Goal: Task Accomplishment & Management: Manage account settings

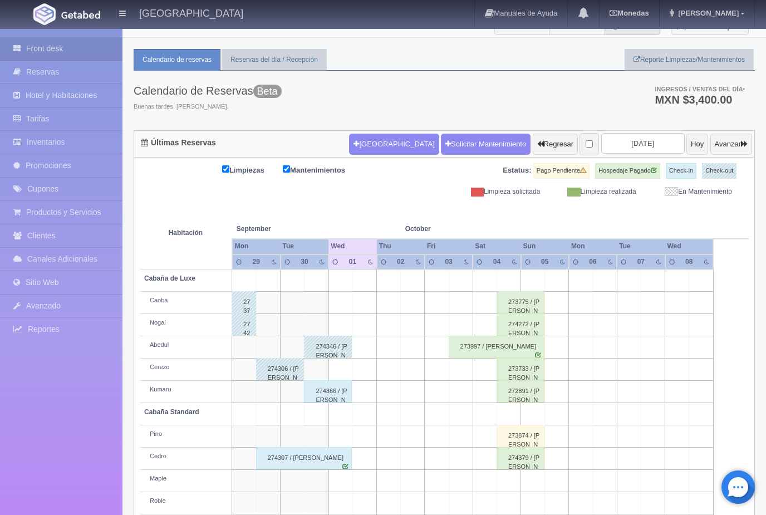
scroll to position [21, 0]
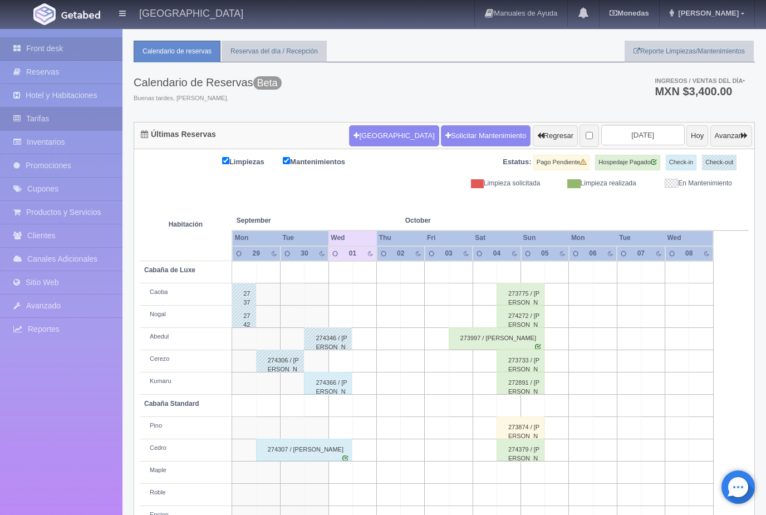
click at [74, 120] on link "Tarifas" at bounding box center [61, 118] width 122 height 23
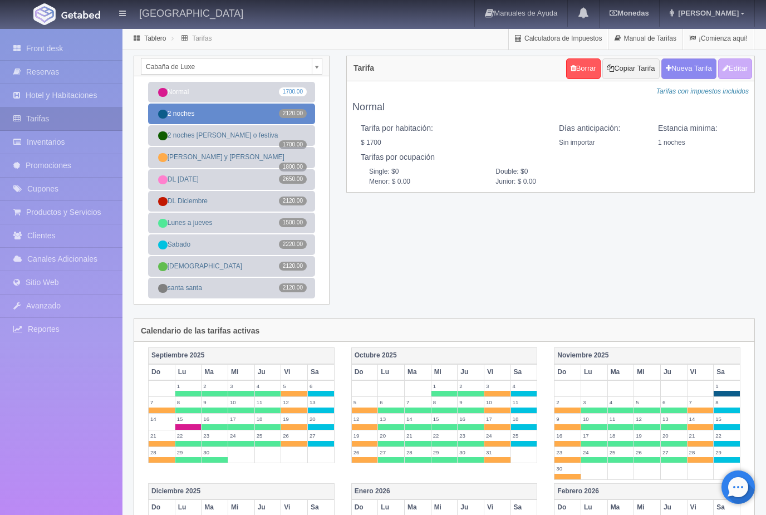
click at [267, 114] on link "2 noches 2120.00" at bounding box center [231, 114] width 167 height 21
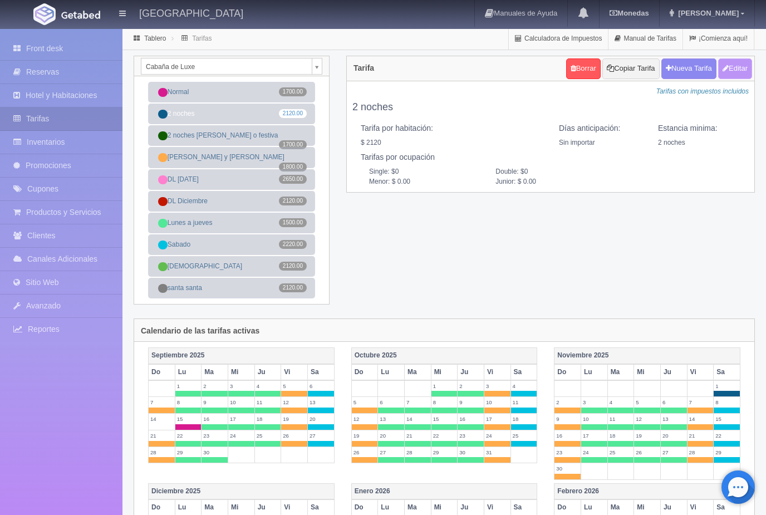
click at [734, 68] on button "Editar" at bounding box center [735, 68] width 34 height 21
type input "2 noches"
select select "0"
type input "2"
checkbox input "true"
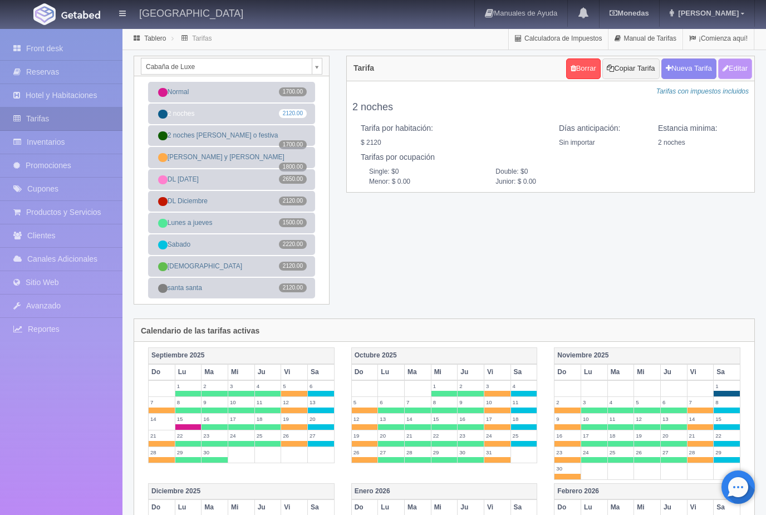
type input "2120.00"
checkbox input "true"
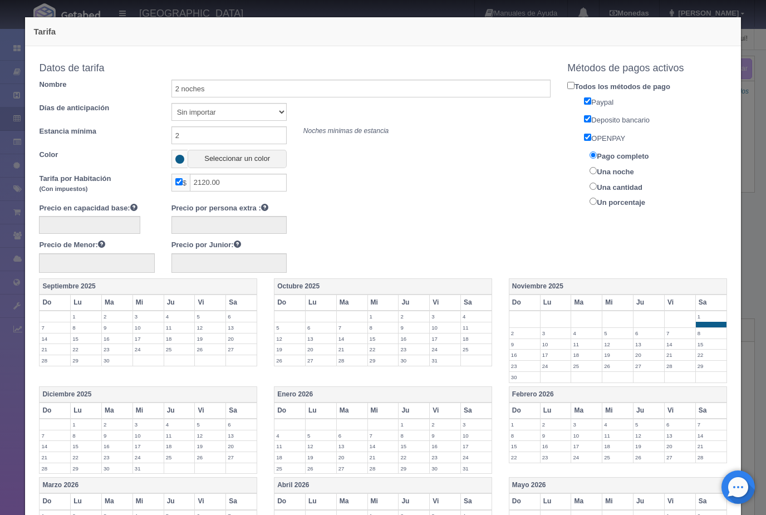
click at [479, 312] on label "4" at bounding box center [476, 316] width 31 height 11
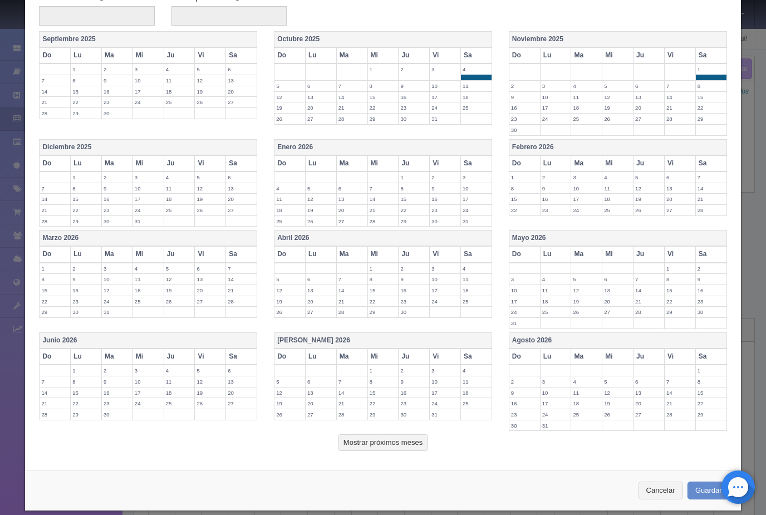
scroll to position [247, 0]
click at [703, 482] on button "Guardar" at bounding box center [708, 491] width 42 height 18
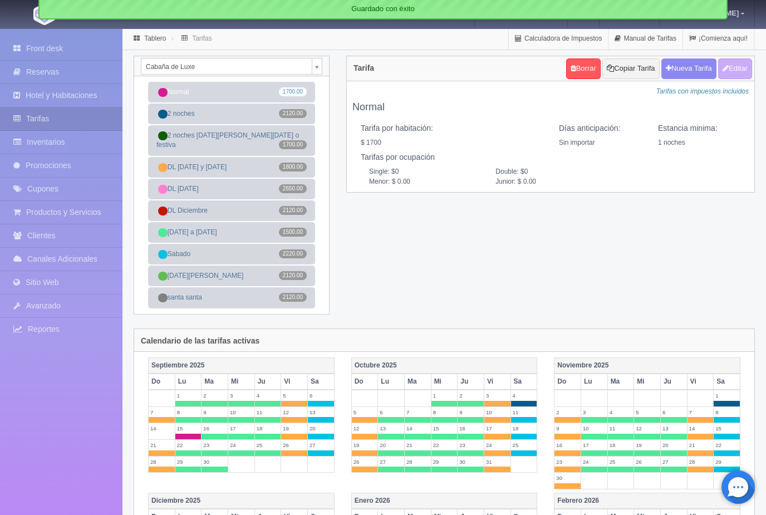
click at [318, 68] on body "Hotel Xacallan Manuales de Ayuda Actualizaciones recientes Monedas Tipo de camb…" at bounding box center [383, 466] width 766 height 877
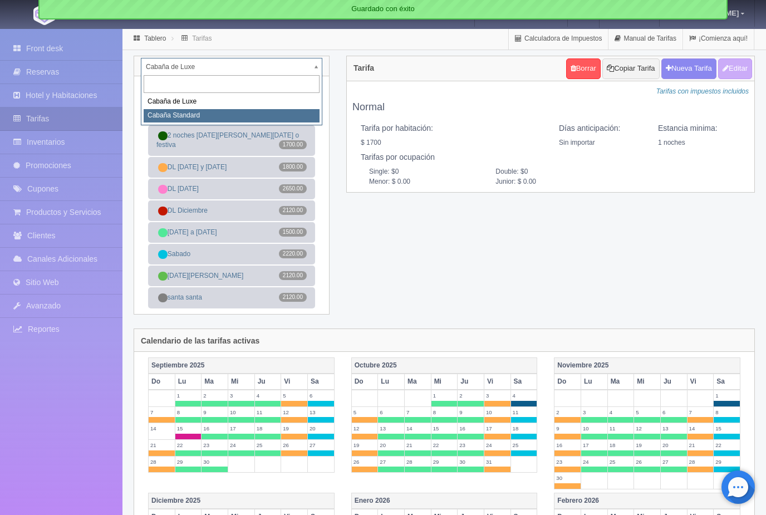
select select "2056"
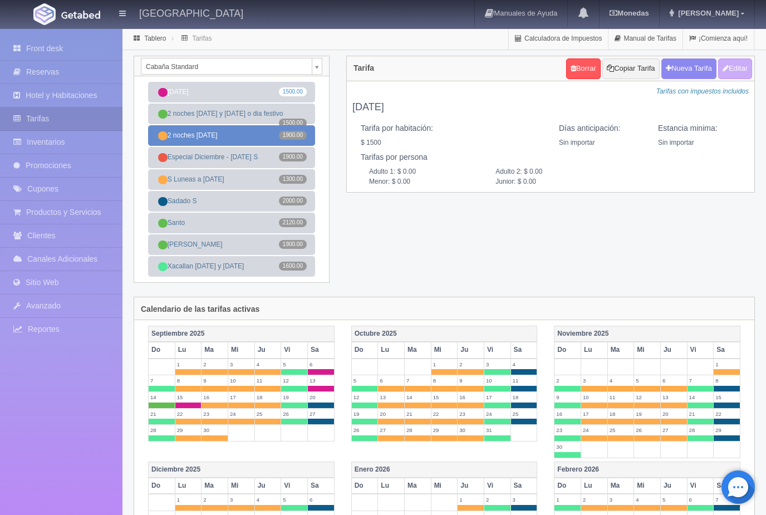
click at [290, 139] on span "1900.00" at bounding box center [293, 135] width 28 height 9
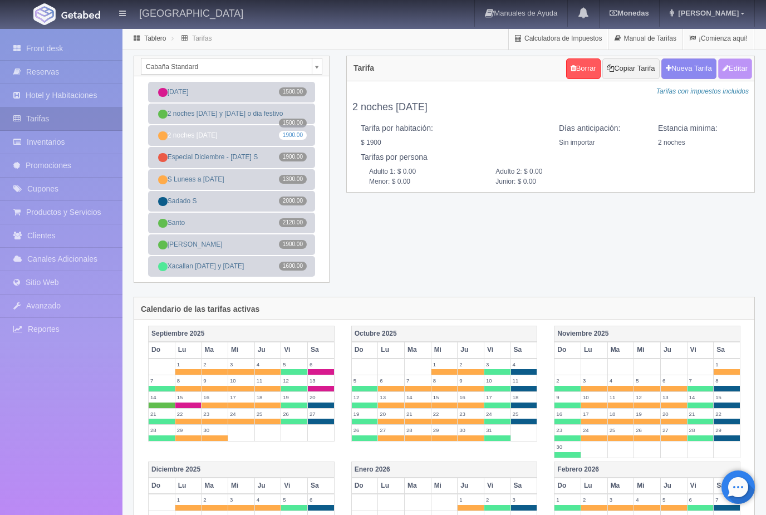
click at [731, 70] on button "Editar" at bounding box center [735, 68] width 34 height 21
type input "2 noches sabado"
select select "0"
type input "2"
checkbox input "true"
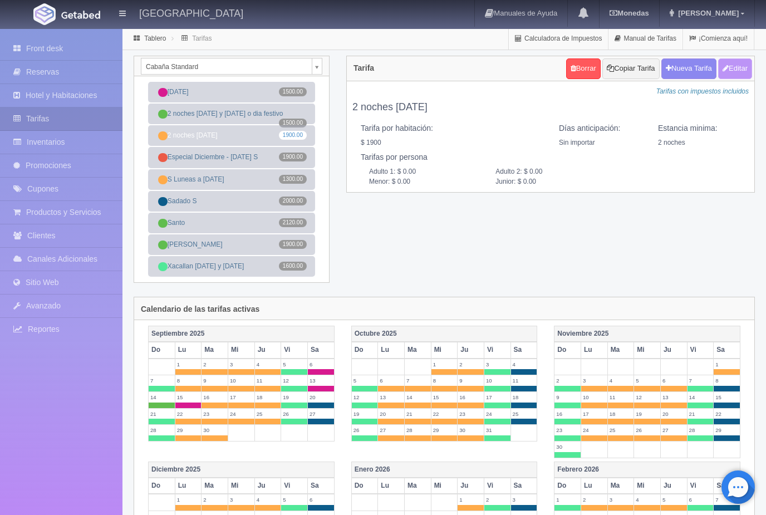
type input "1900.00"
checkbox input "true"
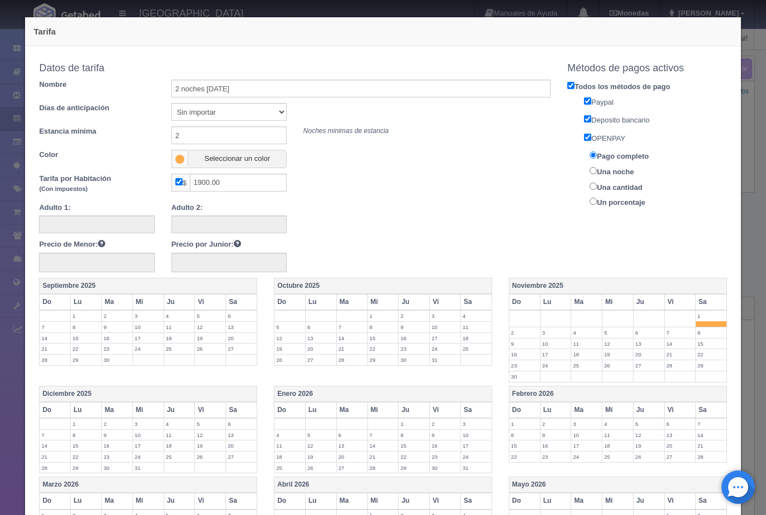
click at [482, 314] on label "4" at bounding box center [476, 316] width 31 height 11
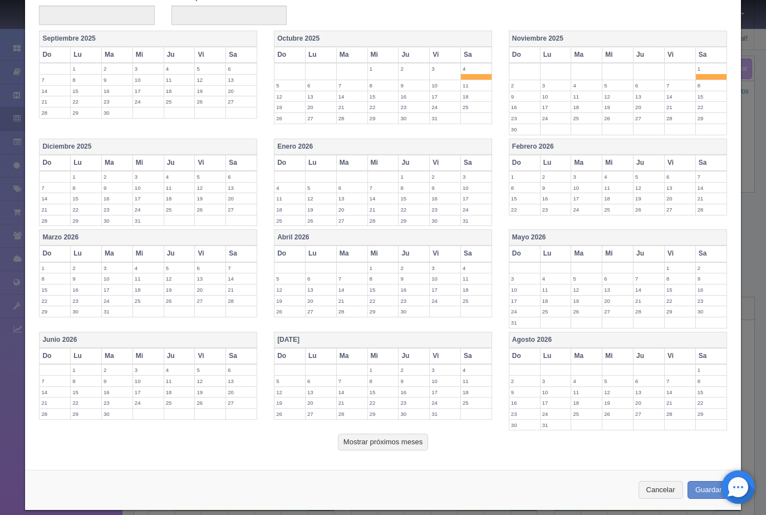
scroll to position [247, 0]
click at [692, 481] on button "Guardar" at bounding box center [708, 490] width 42 height 18
